Goal: Register for event/course

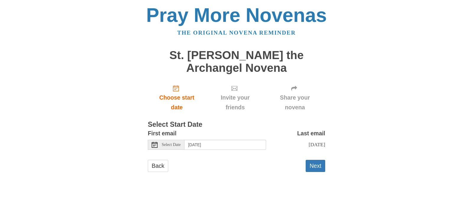
click at [172, 146] on span "Select Date" at bounding box center [171, 145] width 19 height 4
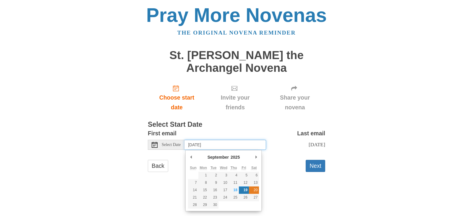
type input "Saturday, September 20th"
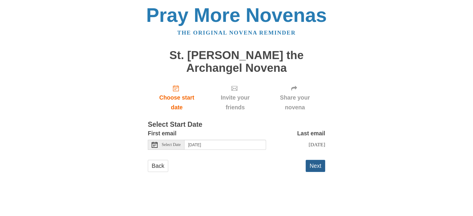
drag, startPoint x: 319, startPoint y: 170, endPoint x: 323, endPoint y: 177, distance: 7.5
click at [319, 170] on button "Next" at bounding box center [314, 166] width 19 height 12
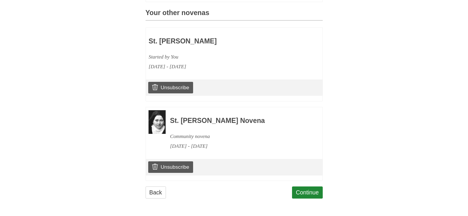
scroll to position [277, 0]
click at [316, 195] on link "Continue" at bounding box center [307, 192] width 31 height 12
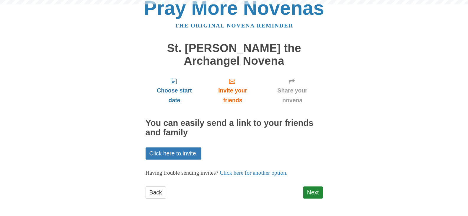
scroll to position [7, 0]
click at [315, 192] on link "Next" at bounding box center [312, 192] width 19 height 12
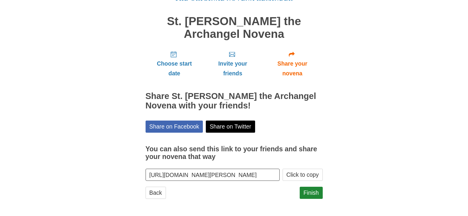
scroll to position [34, 0]
click at [310, 176] on button "Click to copy" at bounding box center [303, 175] width 40 height 12
click at [318, 191] on link "Finish" at bounding box center [311, 193] width 23 height 12
